Goal: Transaction & Acquisition: Purchase product/service

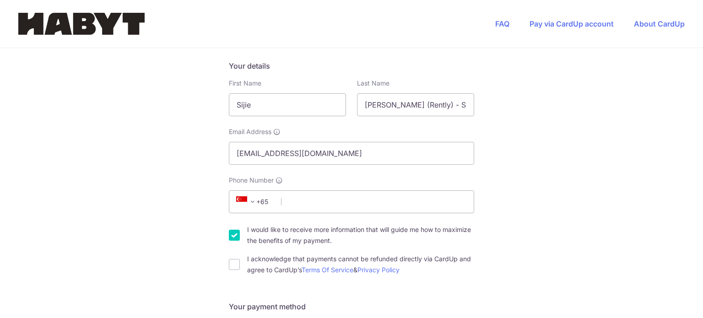
scroll to position [170, 0]
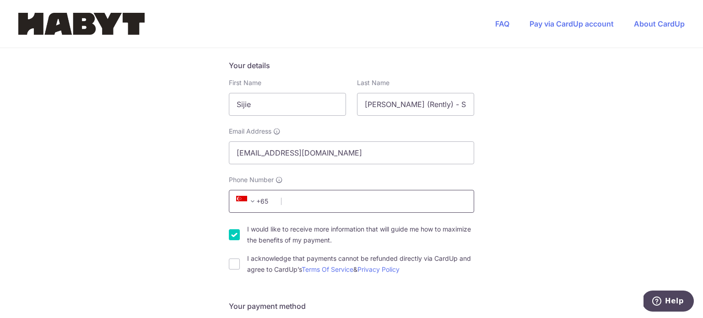
click at [364, 190] on input "Phone Number" at bounding box center [351, 201] width 245 height 23
type input "85015878"
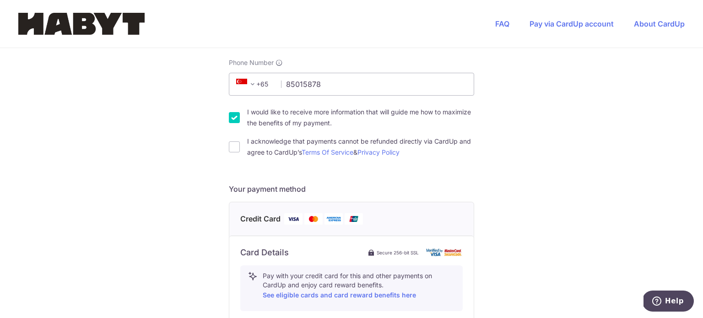
scroll to position [284, 0]
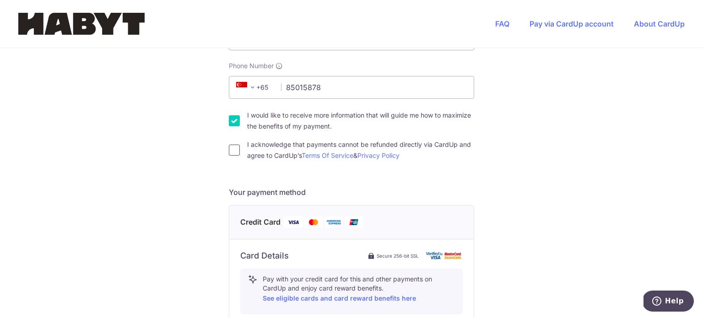
click at [231, 145] on input "I acknowledge that payments cannot be refunded directly via CardUp and agree to…" at bounding box center [234, 150] width 11 height 11
checkbox input "true"
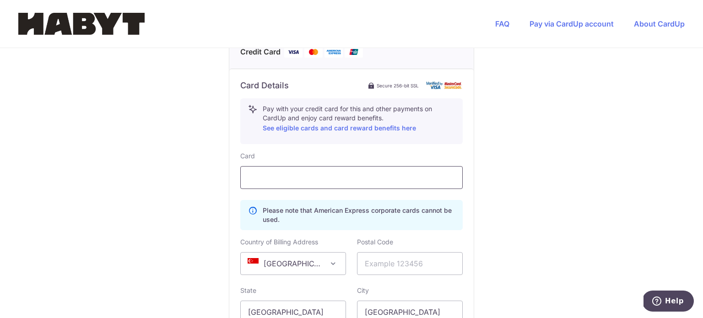
scroll to position [469, 0]
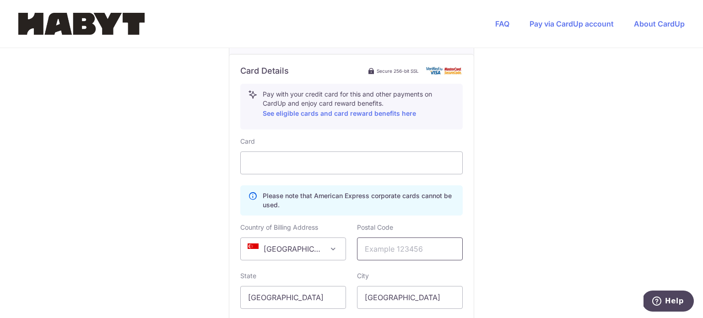
click at [369, 237] on input "text" at bounding box center [410, 248] width 106 height 23
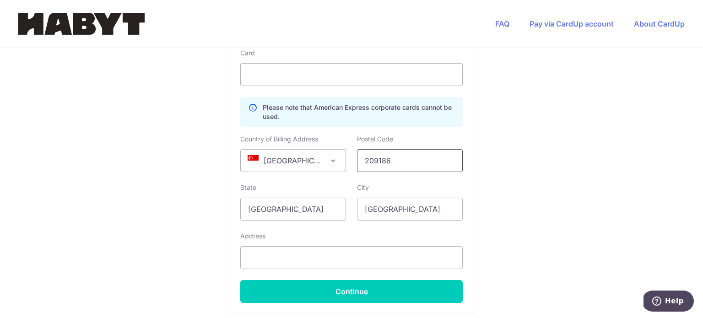
scroll to position [560, 0]
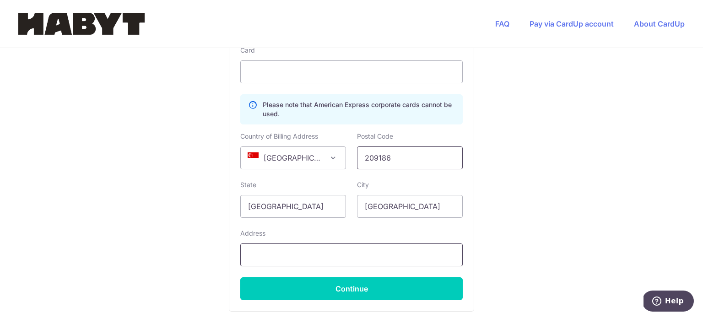
type input "209186"
click at [335, 243] on input "text" at bounding box center [351, 254] width 222 height 23
click at [245, 243] on input "[STREET_ADDRESS][PERSON_NAME]" at bounding box center [351, 254] width 222 height 23
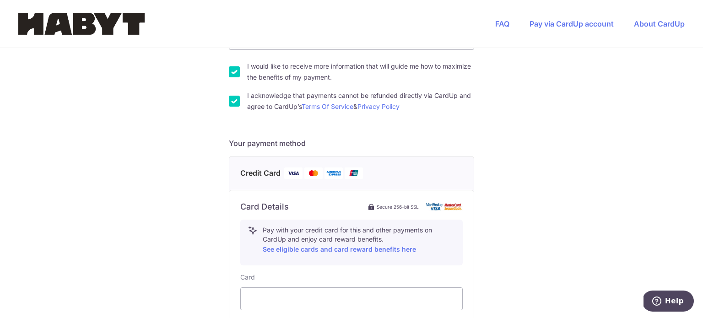
scroll to position [615, 0]
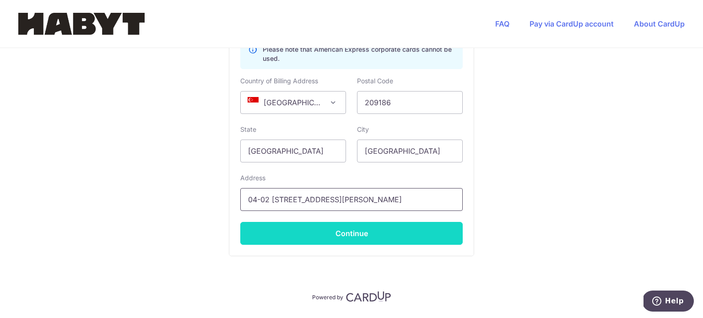
type input "04-02 [STREET_ADDRESS][PERSON_NAME]"
click at [390, 222] on button "Continue" at bounding box center [351, 233] width 222 height 23
type input "**** 4006"
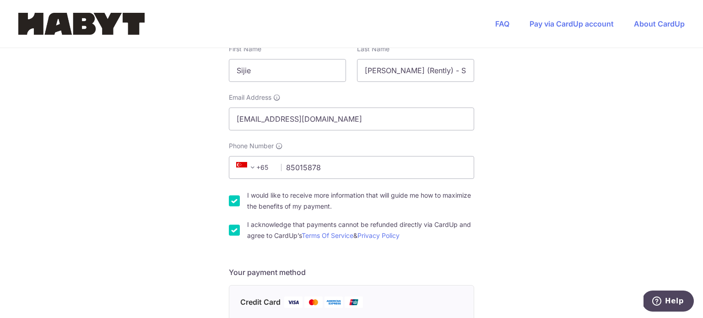
scroll to position [201, 0]
